Goal: Information Seeking & Learning: Learn about a topic

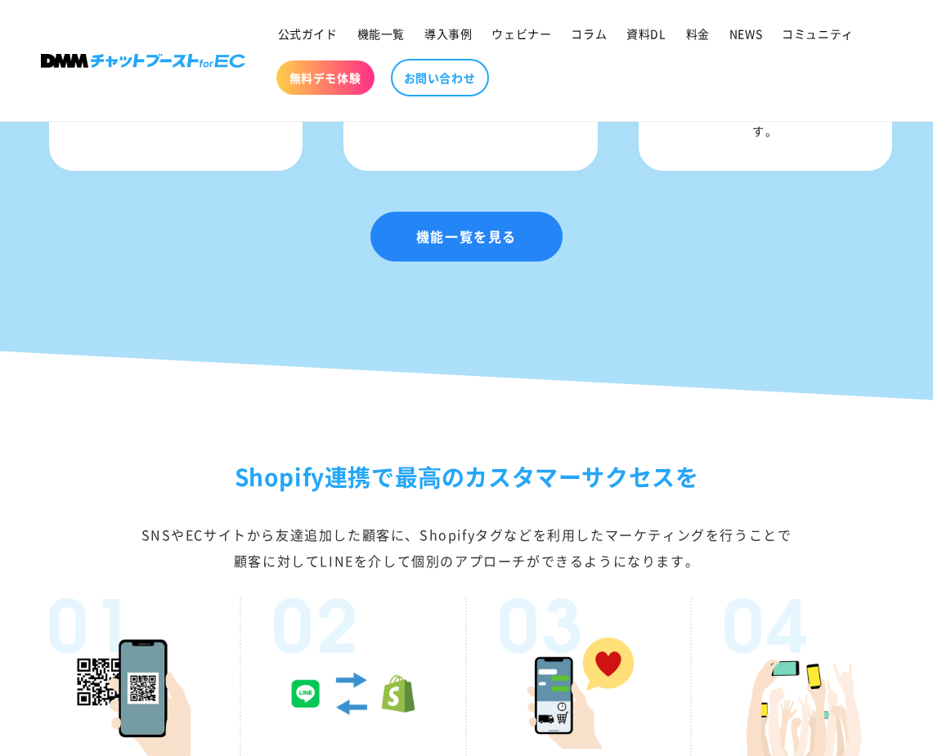
scroll to position [2548, 0]
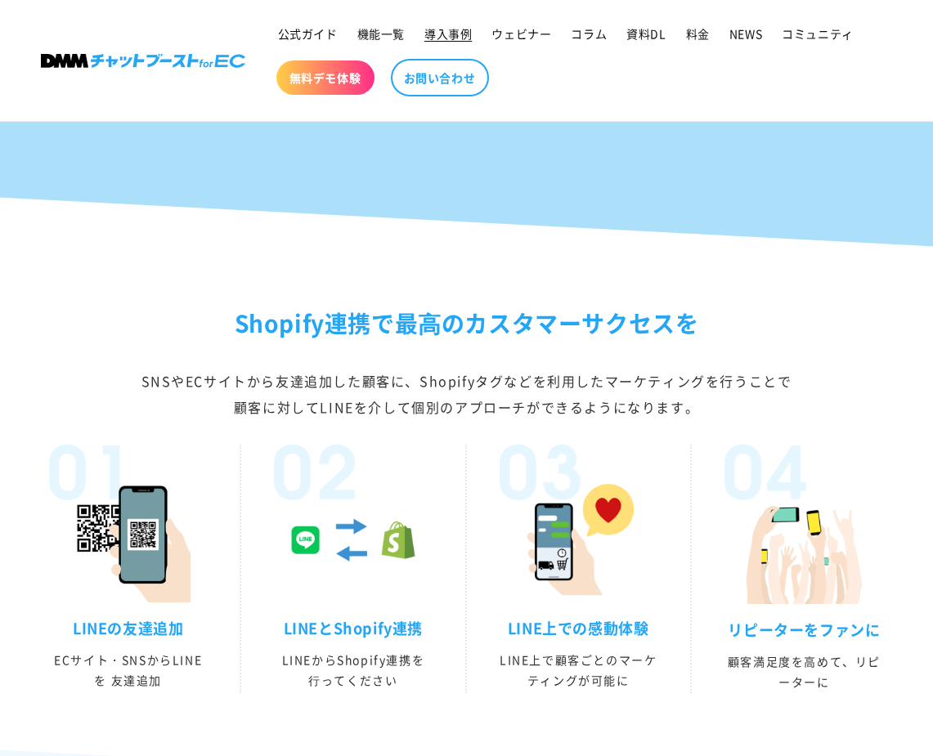
click at [440, 32] on span "導入事例" at bounding box center [447, 33] width 47 height 15
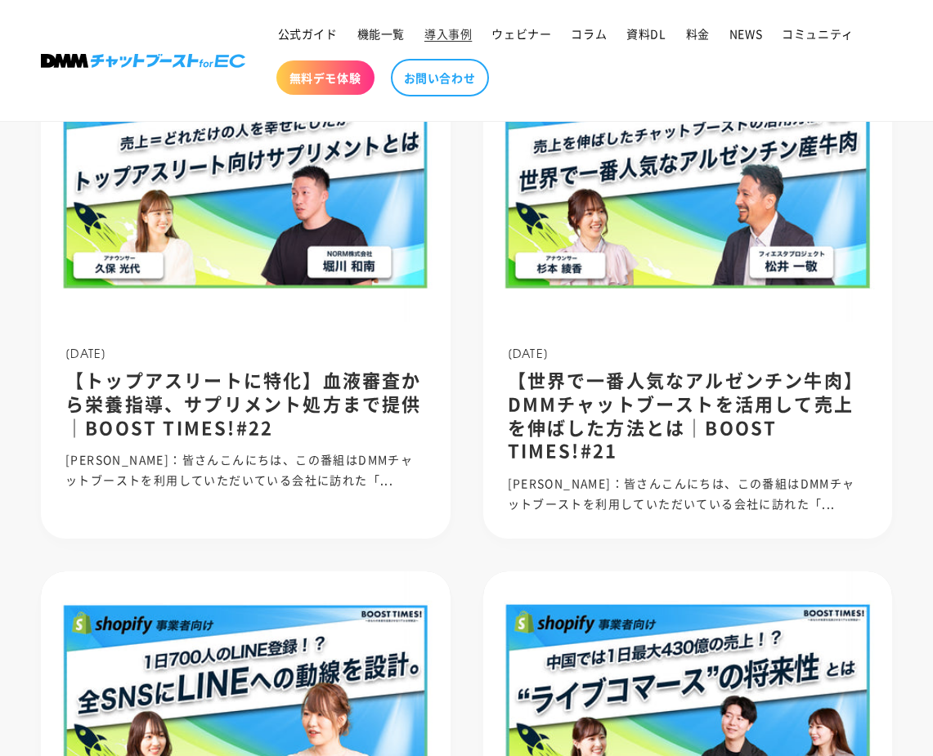
scroll to position [939, 0]
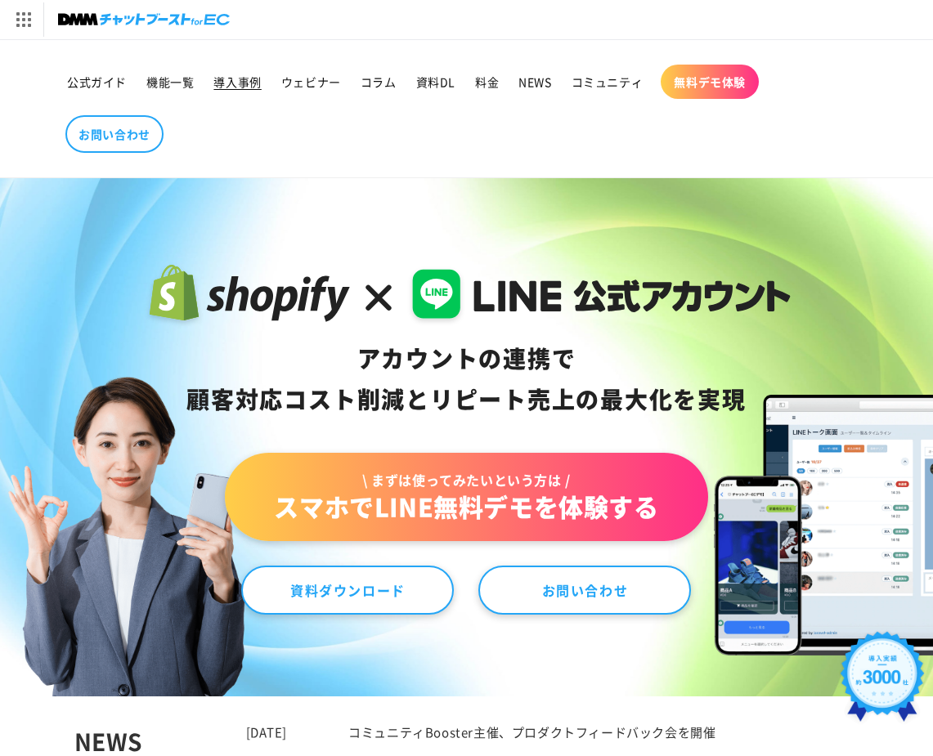
click at [254, 77] on span "導入事例" at bounding box center [236, 81] width 47 height 15
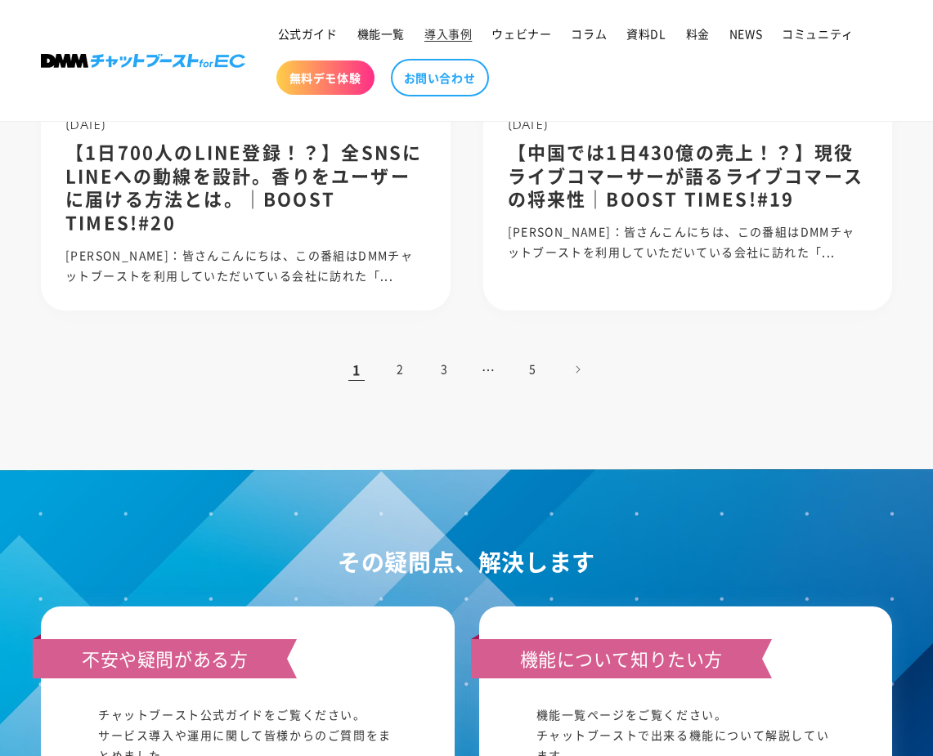
scroll to position [1642, 0]
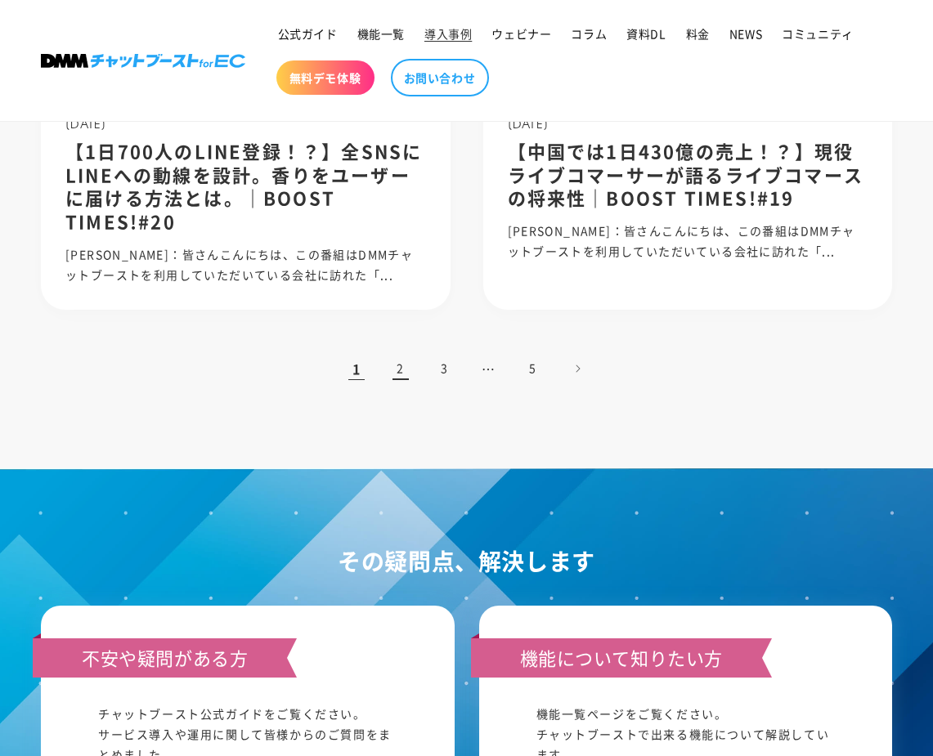
click at [400, 351] on link "2" at bounding box center [401, 369] width 36 height 36
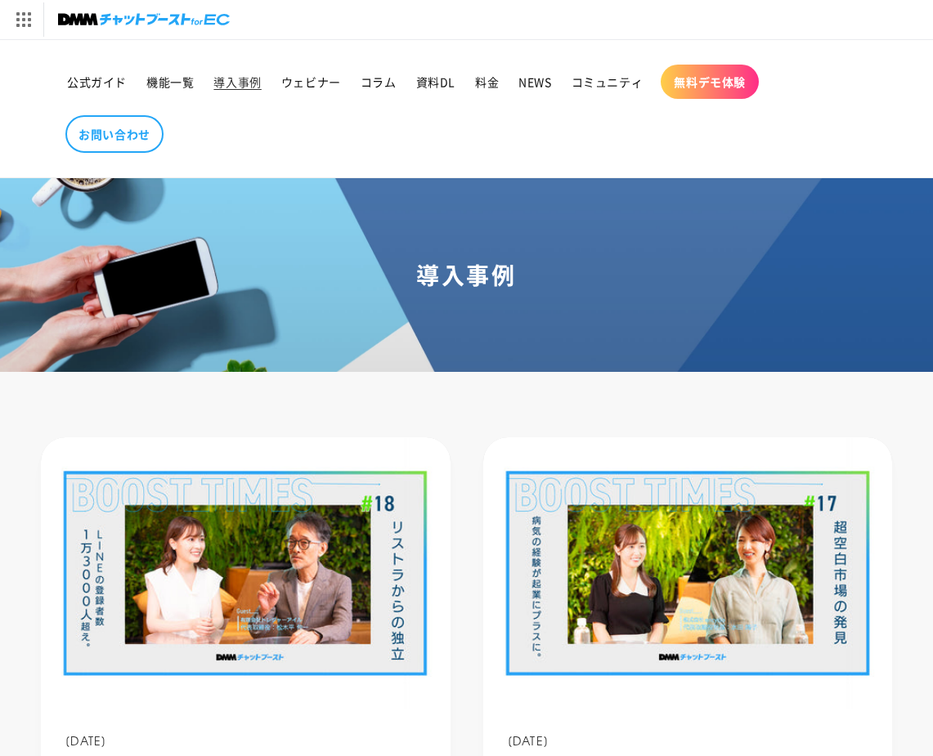
click at [848, 143] on ul "公式ガイド 機能一覧 導入事例 ウェビナー コラム 資料DL 料金 NEWS コミュニティ 無料デモ体験 お問い合わせ" at bounding box center [466, 108] width 818 height 105
